Goal: Transaction & Acquisition: Purchase product/service

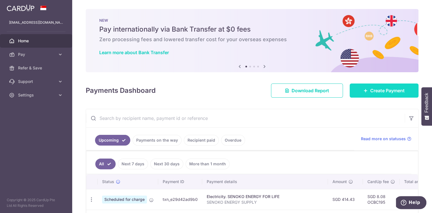
click at [381, 92] on span "Create Payment" at bounding box center [387, 90] width 34 height 7
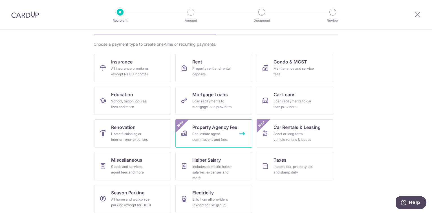
scroll to position [39, 0]
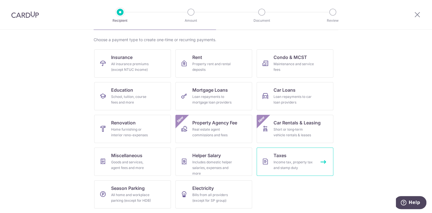
click at [285, 157] on link "Taxes Income tax, property tax and stamp duty" at bounding box center [294, 161] width 77 height 28
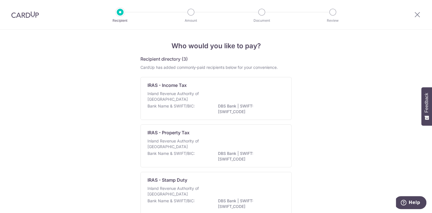
scroll to position [32, 0]
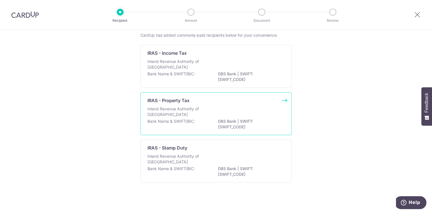
click at [206, 106] on div "Inland Revenue Authority of Singapore" at bounding box center [215, 112] width 137 height 12
